Goal: Find specific page/section: Find specific page/section

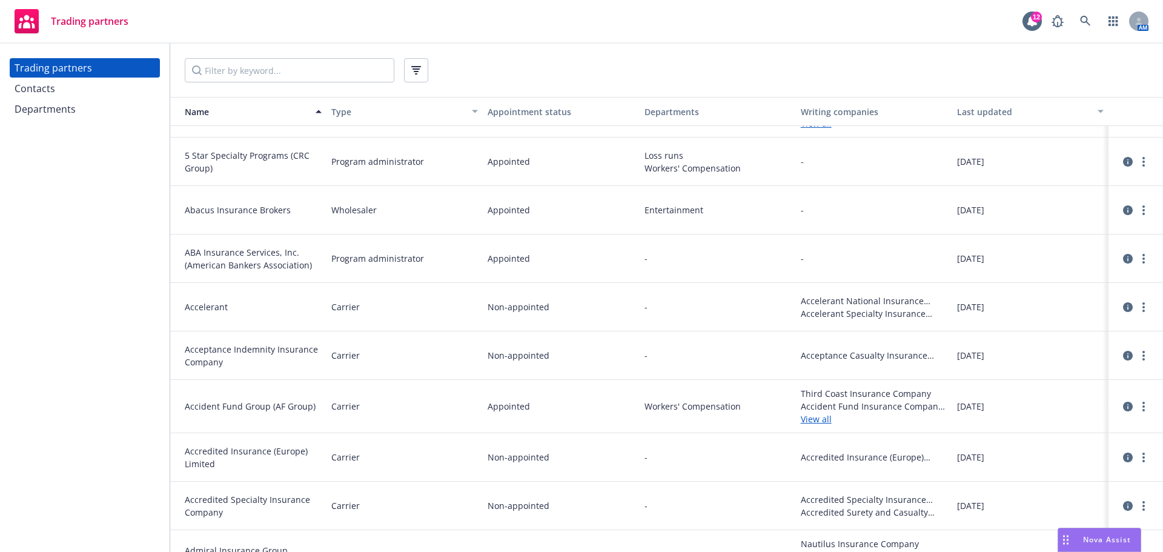
scroll to position [242, 0]
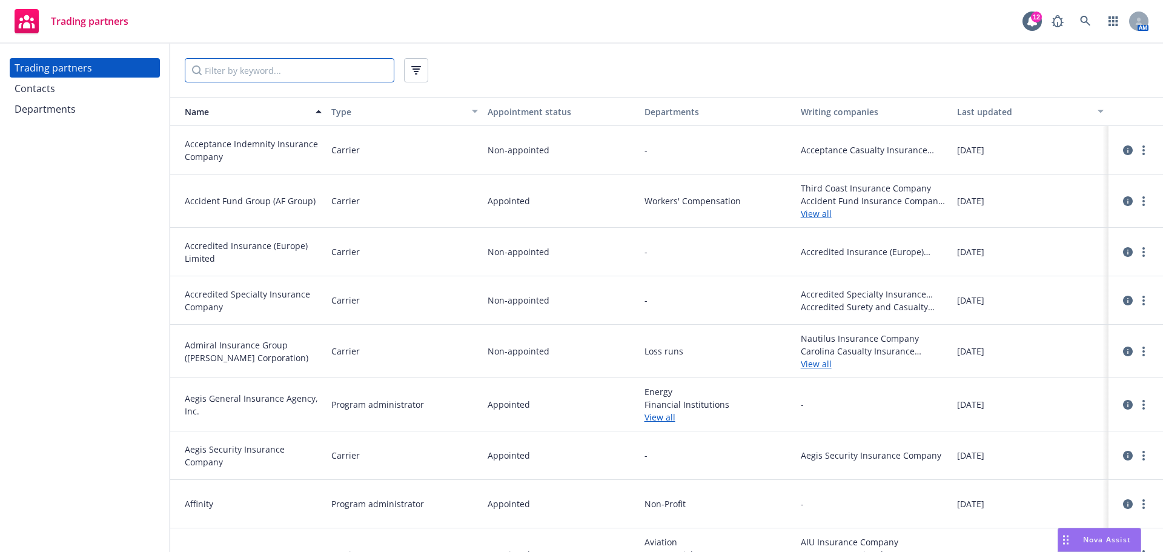
click at [245, 64] on input "Filter by keyword..." at bounding box center [290, 70] width 210 height 24
click at [82, 68] on div "Trading partners" at bounding box center [54, 67] width 78 height 19
click at [236, 72] on input "Filter by keyword..." at bounding box center [290, 70] width 210 height 24
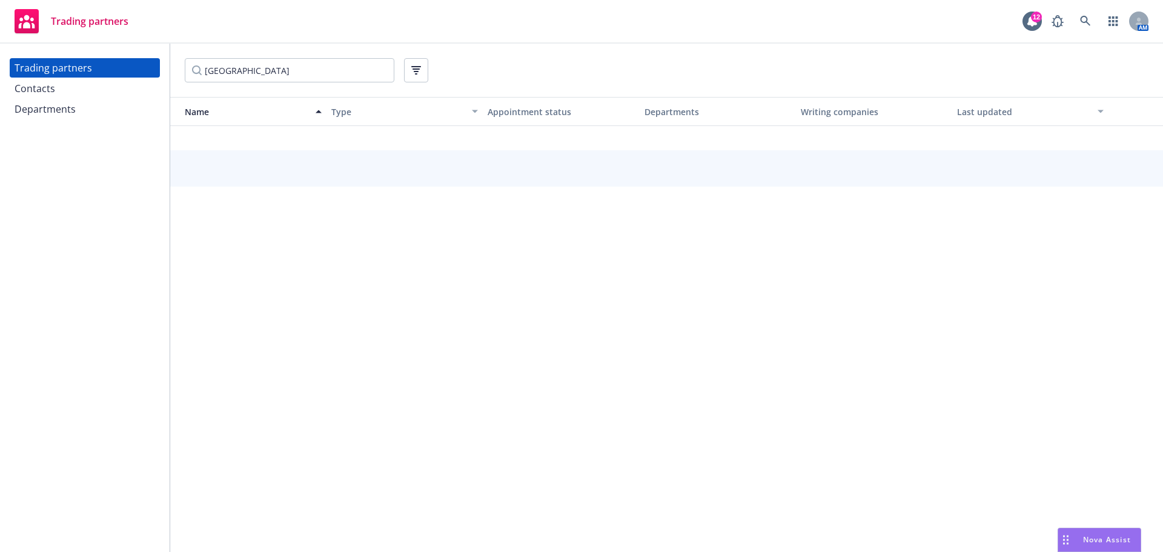
click at [296, 114] on div "Name" at bounding box center [241, 111] width 133 height 13
click at [275, 70] on input "[GEOGRAPHIC_DATA]" at bounding box center [290, 70] width 210 height 24
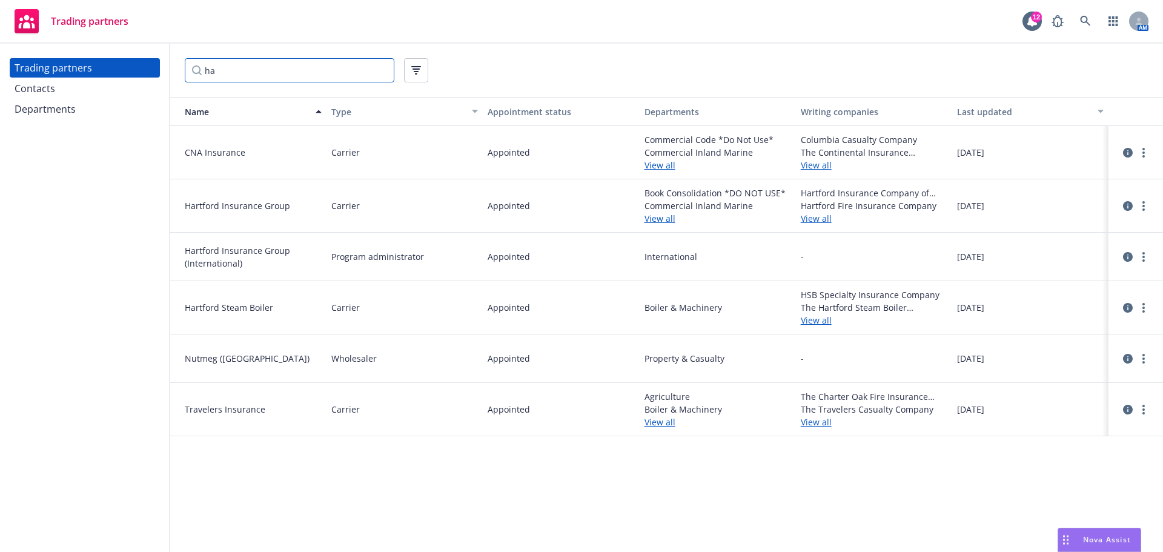
type input "h"
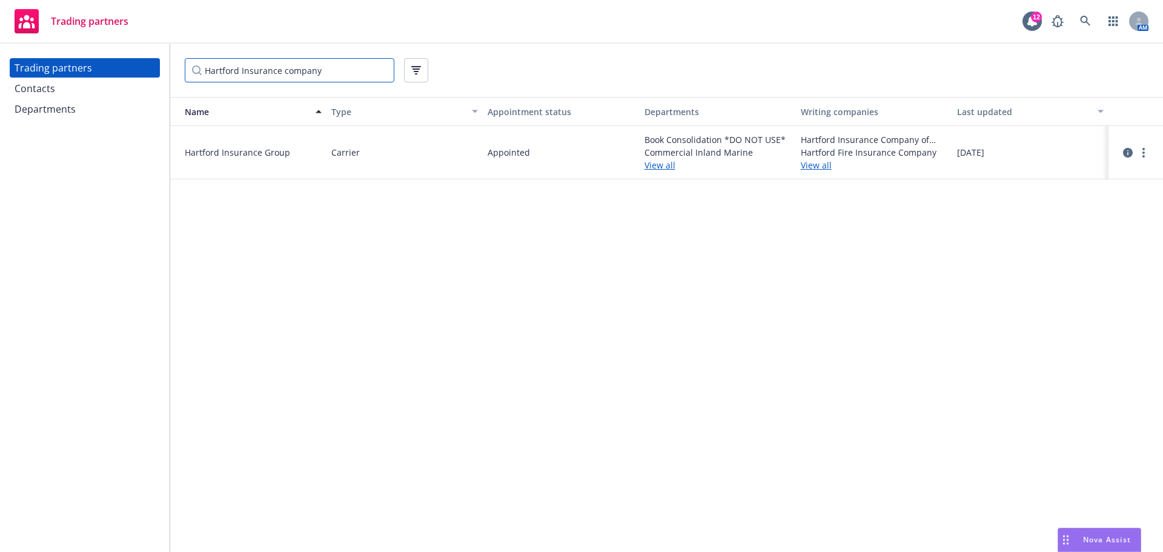
click at [356, 76] on input "Hartford Insurance company" at bounding box center [290, 70] width 210 height 24
type input "H"
type input "t"
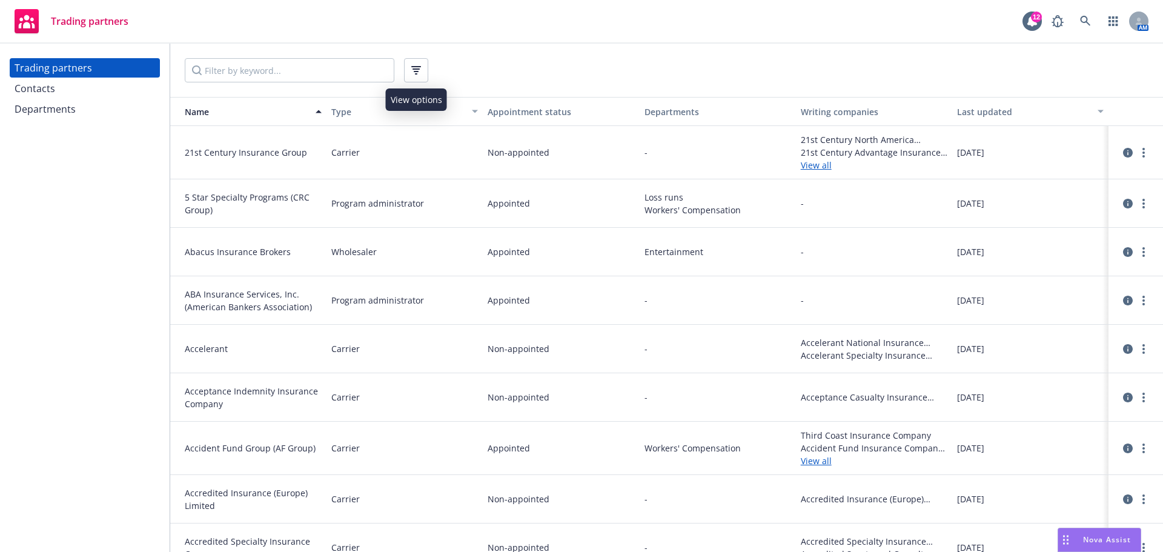
click at [414, 78] on button "button" at bounding box center [416, 70] width 24 height 24
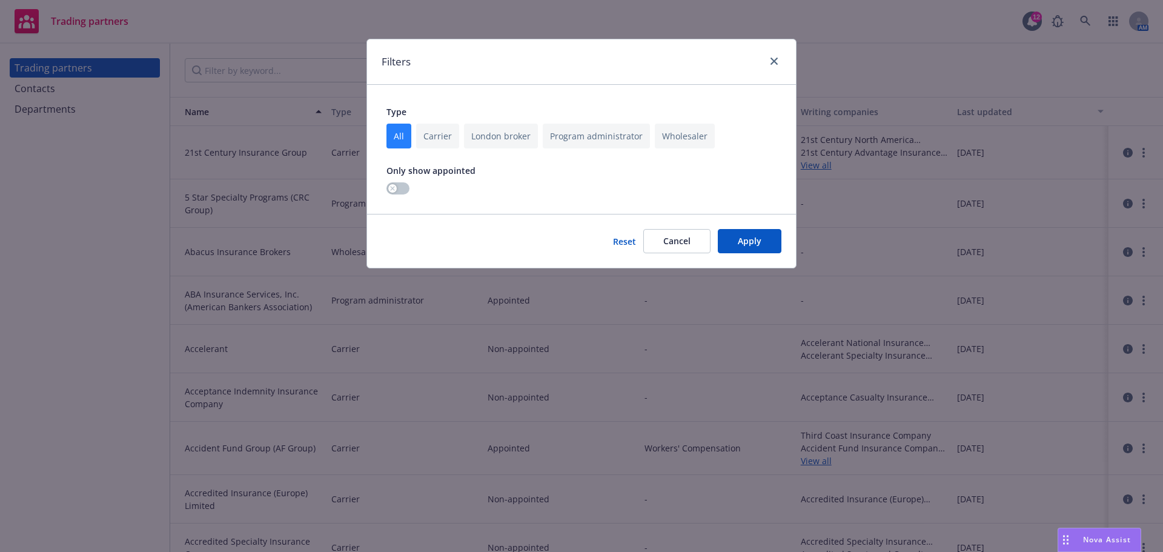
click at [433, 142] on input "checkbox" at bounding box center [437, 136] width 43 height 25
checkbox input "true"
checkbox input "false"
click at [753, 245] on span "Apply" at bounding box center [750, 241] width 24 height 12
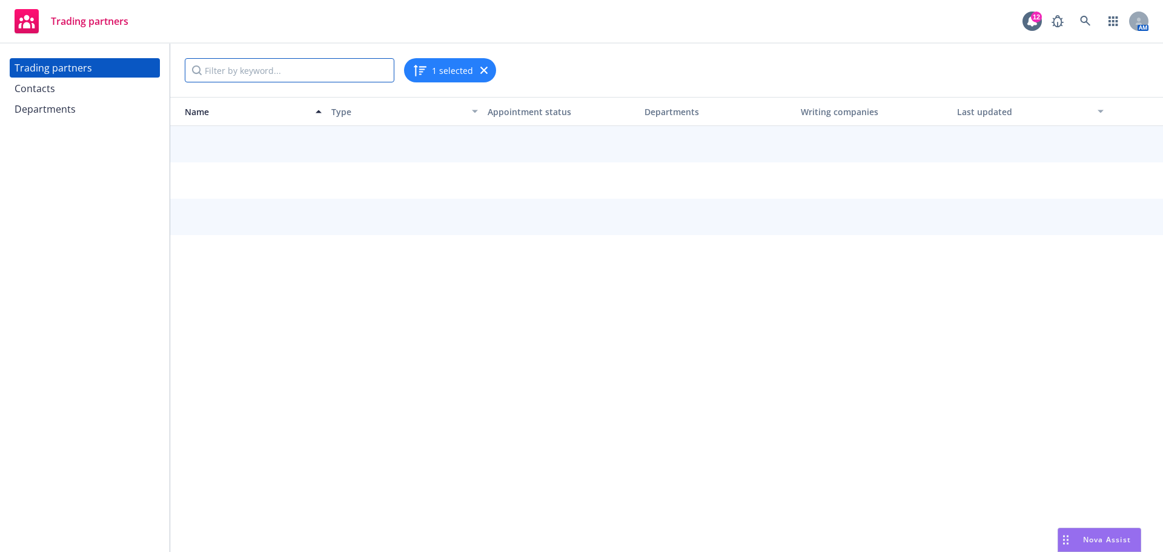
click at [243, 71] on input "Filter by keyword..." at bounding box center [290, 70] width 210 height 24
type input "h"
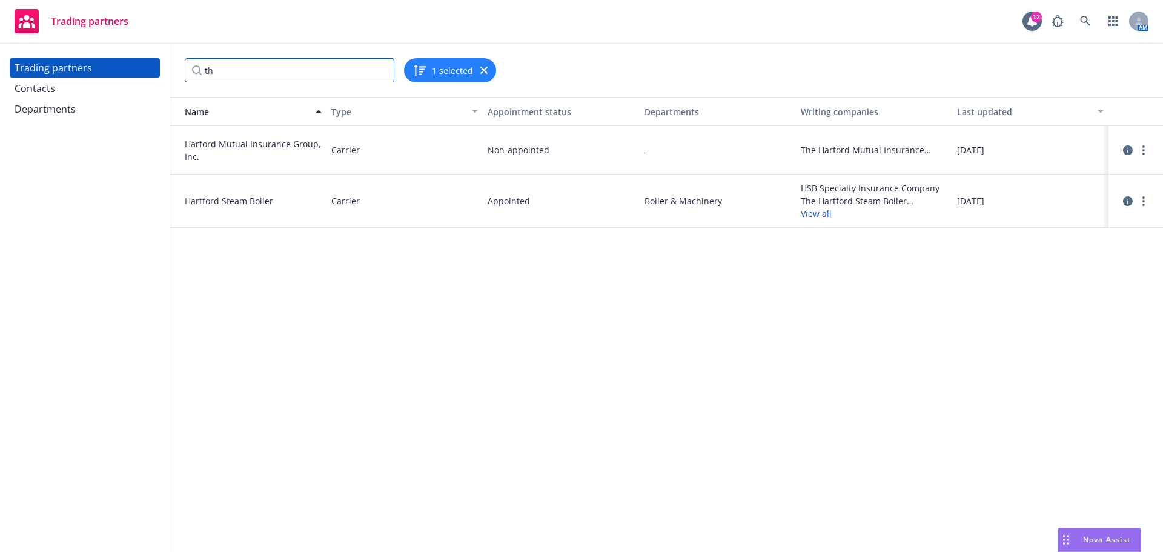
type input "t"
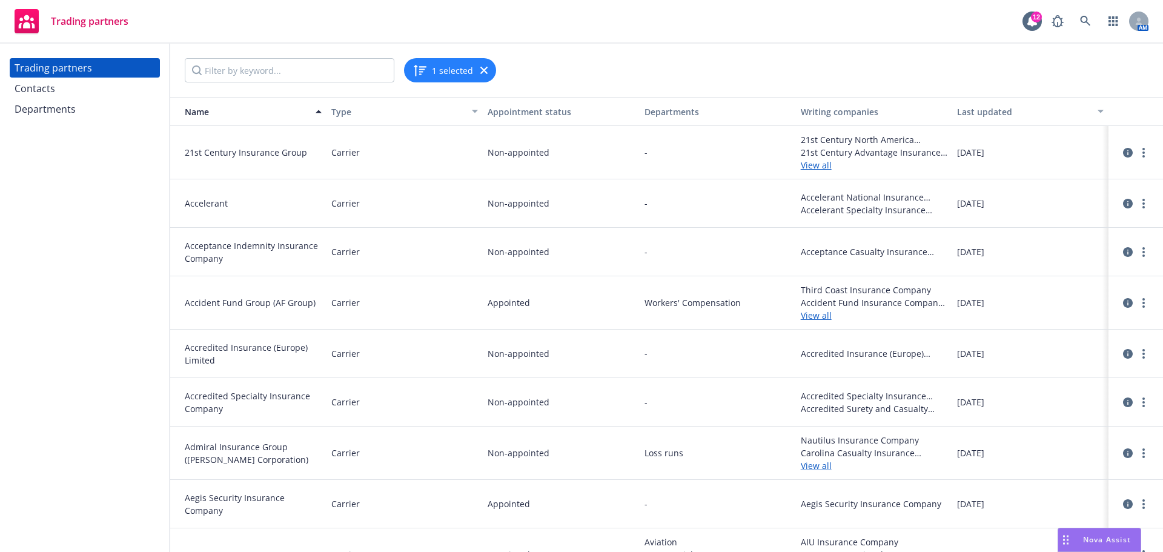
click at [482, 70] on icon "button" at bounding box center [484, 70] width 7 height 7
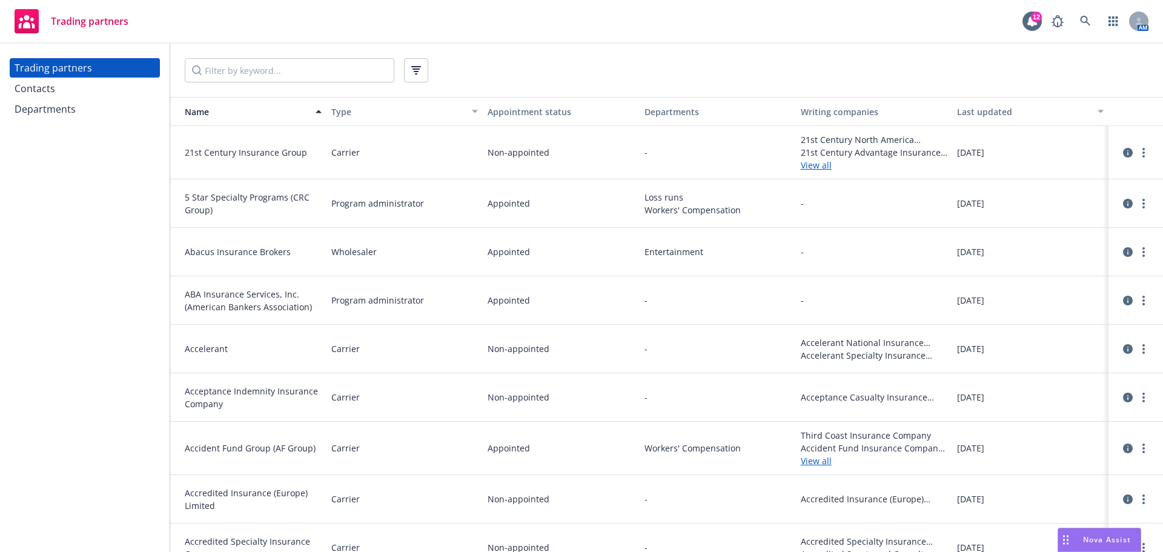
click at [48, 87] on div "Contacts" at bounding box center [35, 88] width 41 height 19
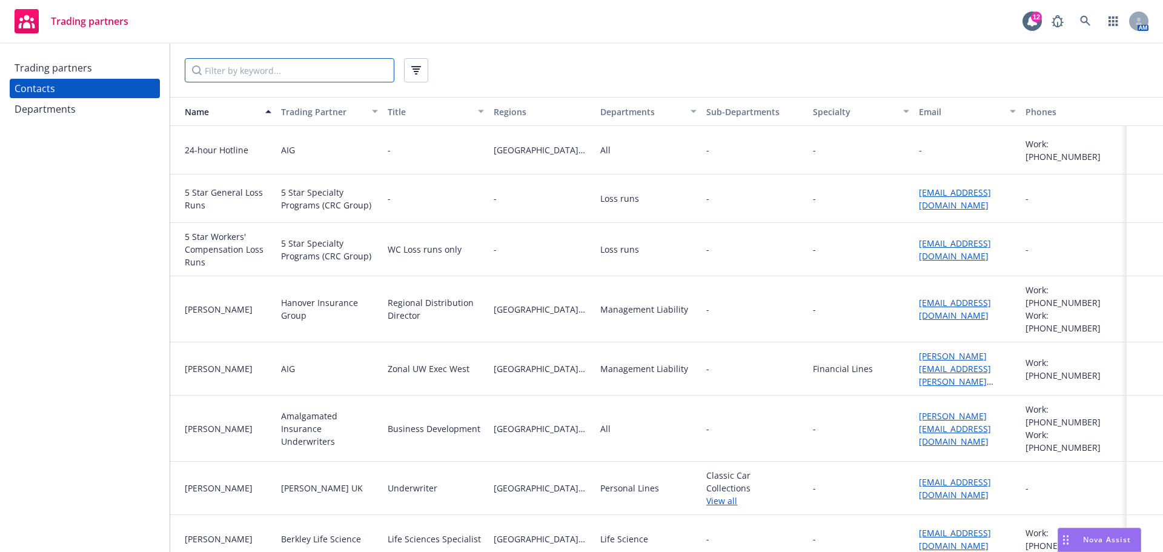
click at [258, 75] on input "Filter by keyword..." at bounding box center [290, 70] width 210 height 24
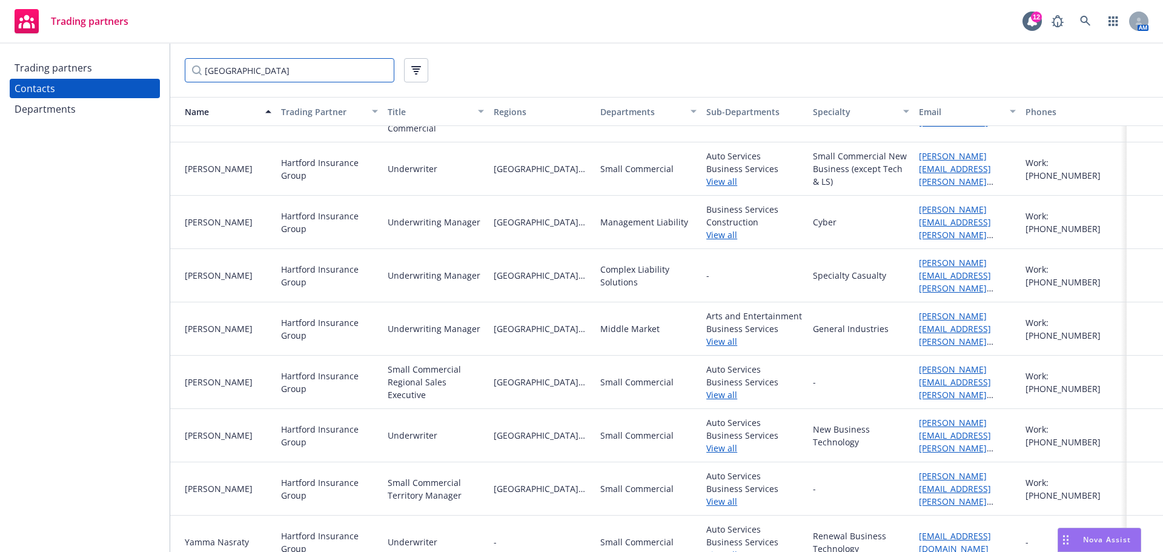
scroll to position [1031, 0]
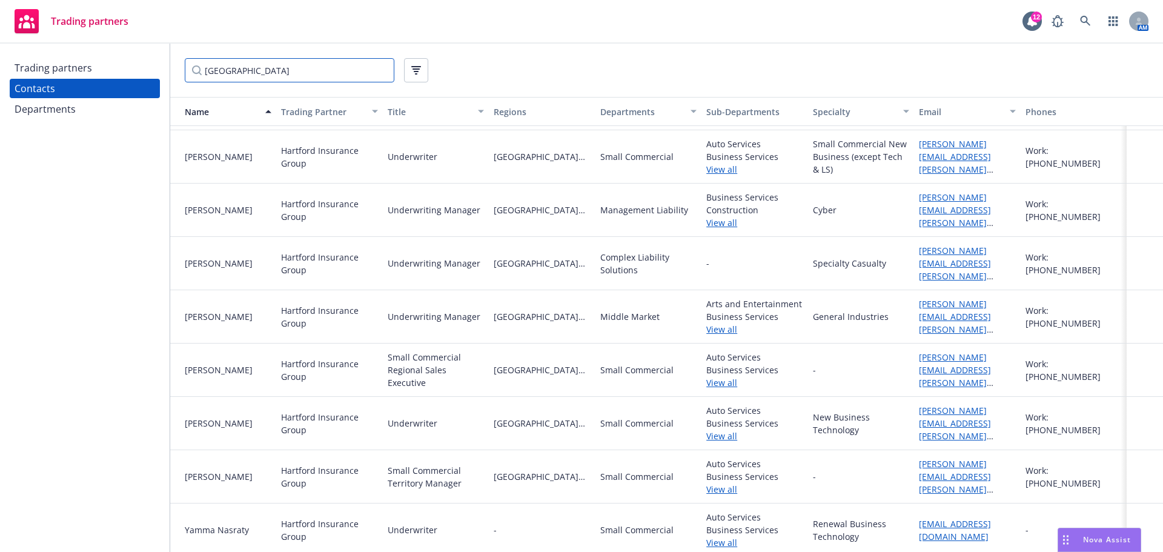
type input "[GEOGRAPHIC_DATA]"
click at [716, 539] on link "View all" at bounding box center [755, 542] width 96 height 13
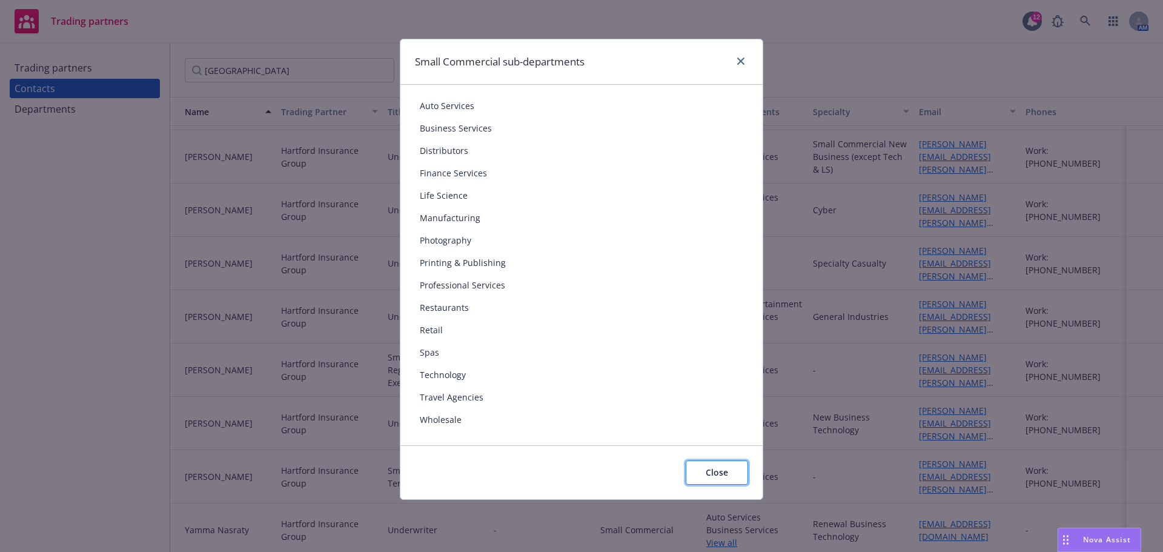
click at [705, 474] on button "Close" at bounding box center [717, 473] width 62 height 24
